Goal: Download file/media: Download file/media

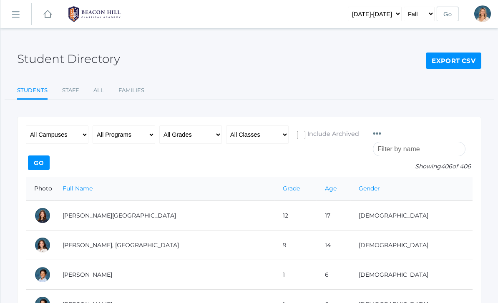
click at [50, 15] on rect at bounding box center [48, 14] width 10 height 10
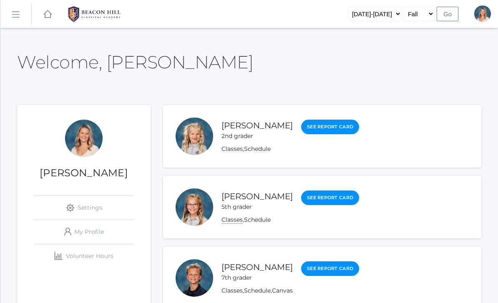
click at [229, 220] on link "Classes" at bounding box center [231, 220] width 21 height 8
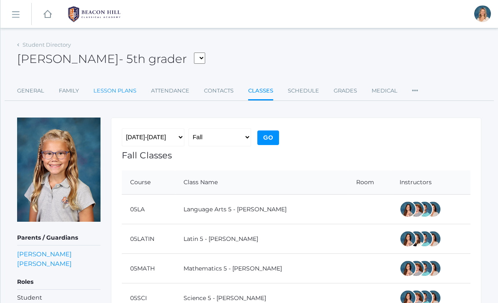
click at [119, 94] on link "Lesson Plans" at bounding box center [114, 91] width 43 height 17
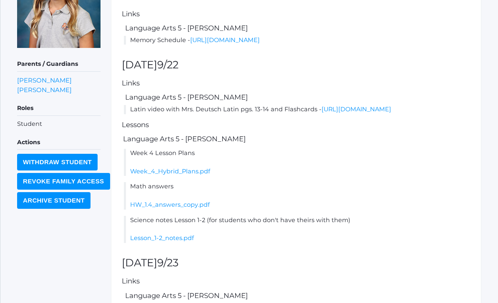
scroll to position [174, 0]
click at [151, 208] on link "HW_1.4_answers_copy.pdf" at bounding box center [170, 205] width 80 height 8
